Goal: Transaction & Acquisition: Subscribe to service/newsletter

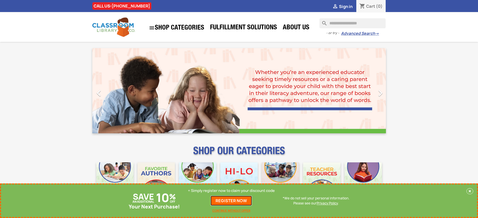
click at [231, 201] on link "REGISTER NOW" at bounding box center [230, 201] width 41 height 10
click at [231, 191] on p "+ Simply register now to claim your discount code" at bounding box center [231, 190] width 87 height 5
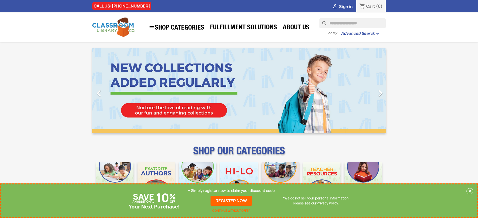
click at [231, 191] on p "+ Simply register now to claim your discount code" at bounding box center [231, 190] width 87 height 5
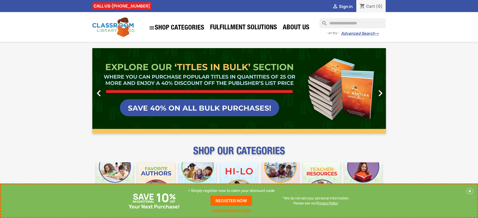
click at [231, 191] on p "+ Simply register now to claim your discount code" at bounding box center [231, 190] width 87 height 5
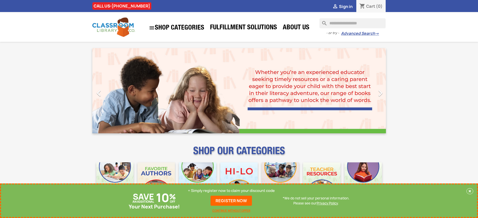
click at [231, 191] on p "+ Simply register now to claim your discount code" at bounding box center [231, 190] width 87 height 5
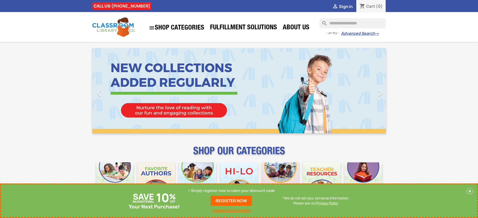
click at [231, 191] on p "+ Simply register now to claim your discount code" at bounding box center [231, 190] width 87 height 5
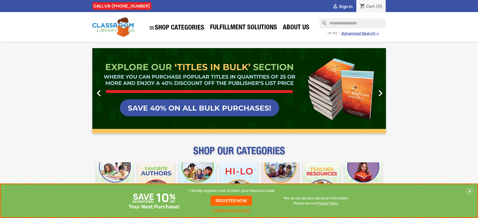
click at [231, 191] on p "+ Simply register now to claim your discount code" at bounding box center [231, 190] width 87 height 5
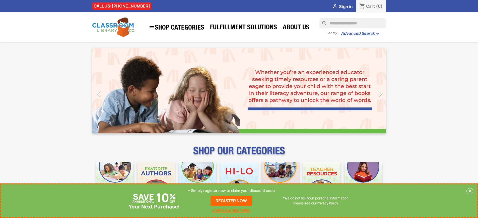
click at [231, 191] on p "+ Simply register now to claim your discount code" at bounding box center [231, 190] width 87 height 5
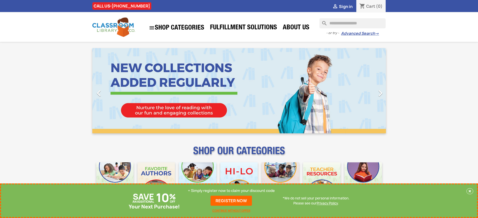
click at [231, 191] on p "+ Simply register now to claim your discount code" at bounding box center [231, 190] width 87 height 5
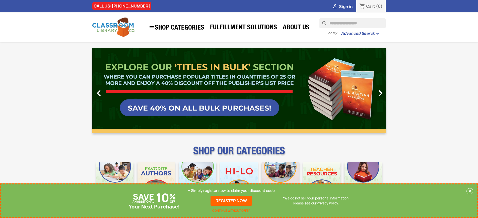
click at [231, 191] on p "+ Simply register now to claim your discount code" at bounding box center [231, 190] width 87 height 5
click at [231, 201] on link "REGISTER NOW" at bounding box center [230, 201] width 41 height 10
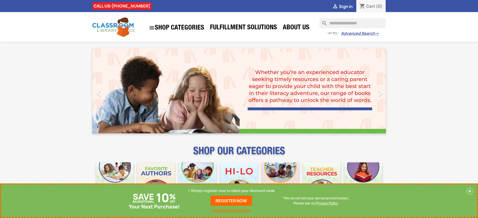
click at [231, 191] on p "+ Simply register now to claim your discount code" at bounding box center [231, 190] width 87 height 5
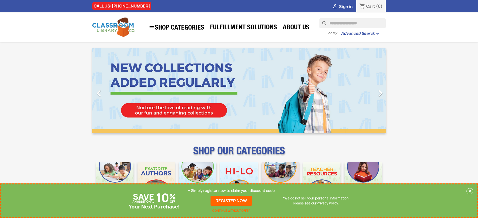
click at [231, 191] on p "+ Simply register now to claim your discount code" at bounding box center [231, 190] width 87 height 5
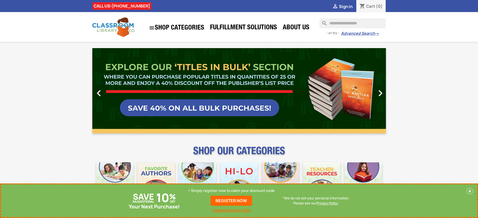
click at [231, 191] on p "+ Simply register now to claim your discount code" at bounding box center [231, 190] width 87 height 5
click at [231, 201] on link "REGISTER NOW" at bounding box center [230, 201] width 41 height 10
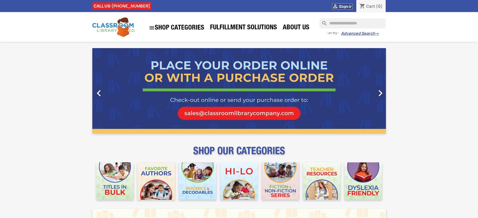
click at [345, 6] on span "Sign in" at bounding box center [346, 7] width 14 height 6
